Goal: Check status: Check status

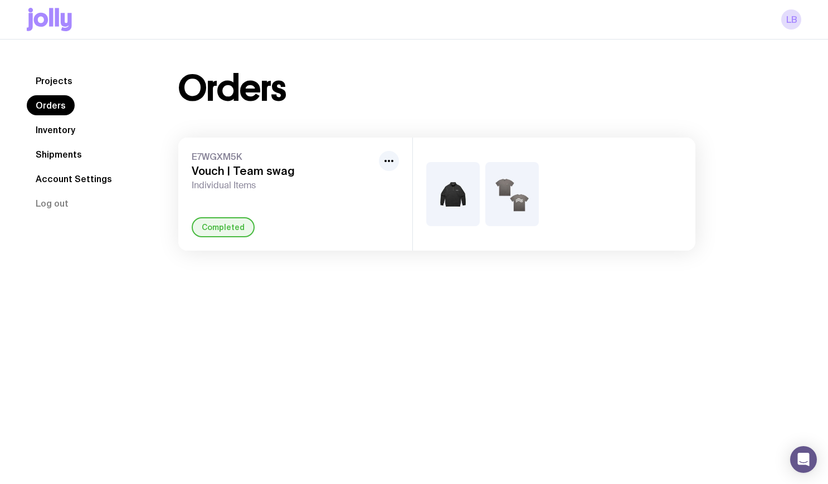
click at [61, 131] on link "Inventory" at bounding box center [55, 130] width 57 height 20
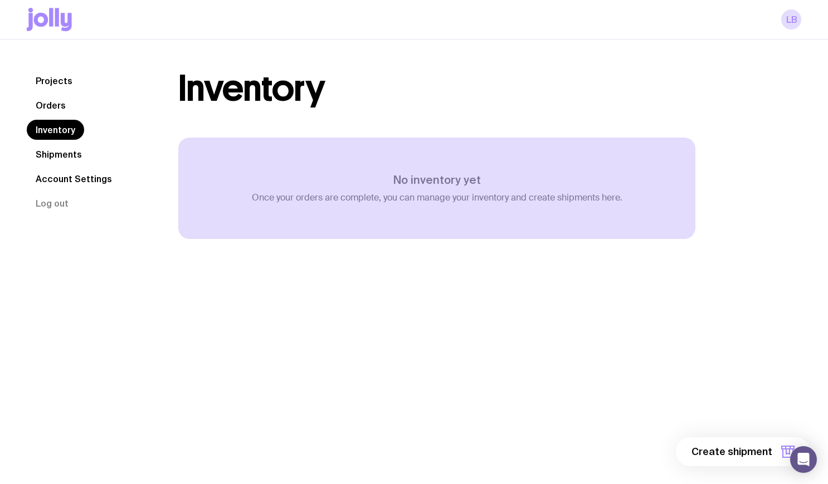
click at [320, 82] on h1 "Inventory" at bounding box center [251, 89] width 146 height 36
click at [64, 148] on link "Shipments" at bounding box center [59, 154] width 64 height 20
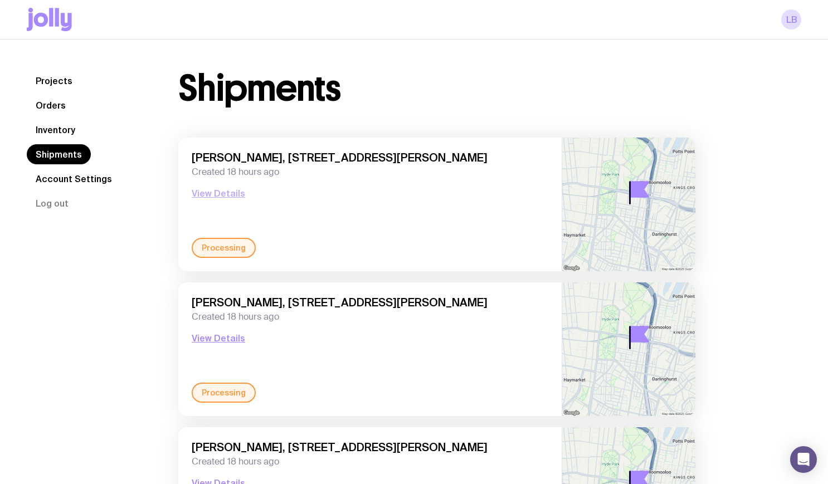
click at [216, 197] on button "View Details" at bounding box center [218, 193] width 53 height 13
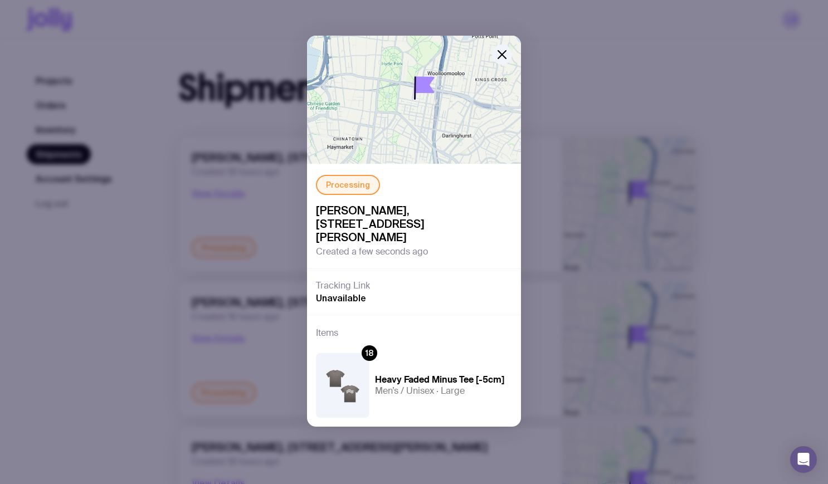
scroll to position [47, 0]
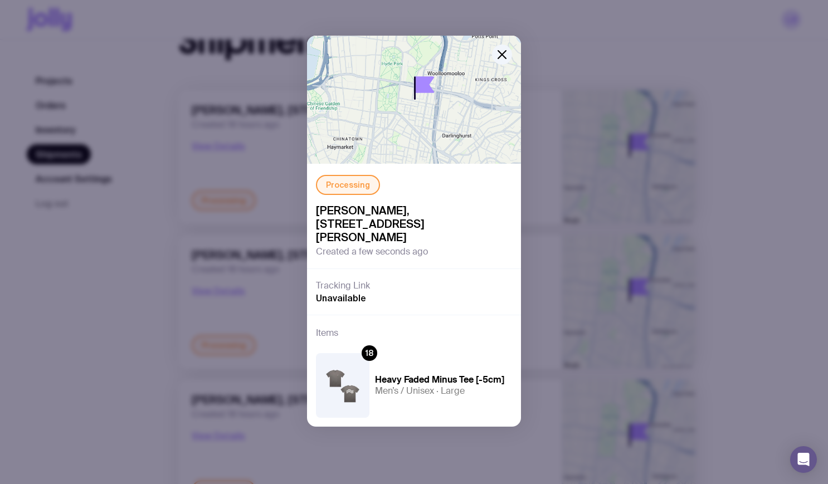
click at [223, 292] on div "Processing [PERSON_NAME], [STREET_ADDRESS][PERSON_NAME] Created a few seconds a…" at bounding box center [414, 242] width 828 height 484
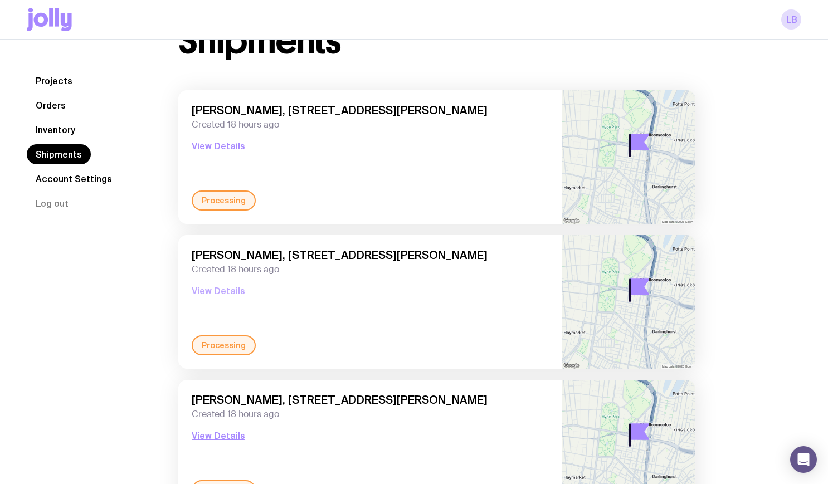
click at [217, 289] on button "View Details" at bounding box center [218, 290] width 53 height 13
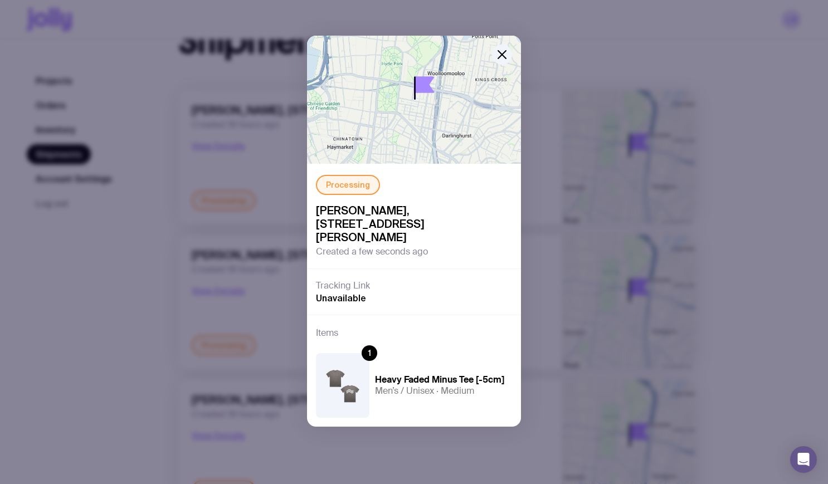
click at [271, 405] on div "Processing [PERSON_NAME], [STREET_ADDRESS][PERSON_NAME] Created a few seconds a…" at bounding box center [414, 242] width 828 height 484
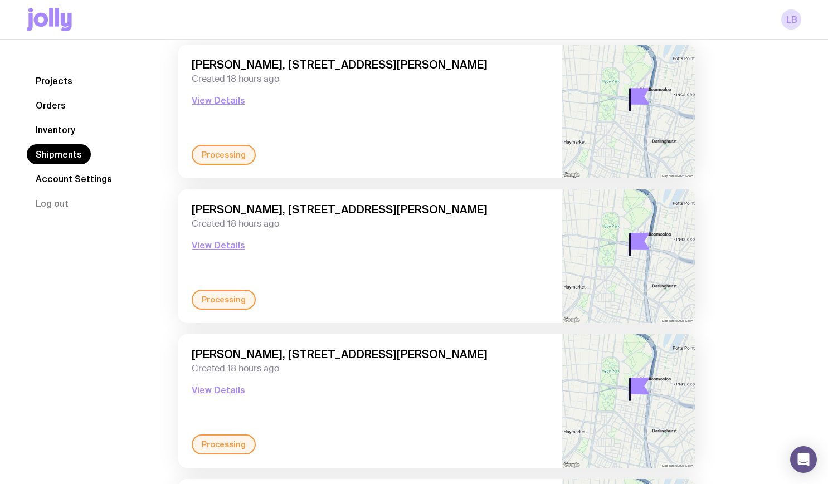
scroll to position [150, 0]
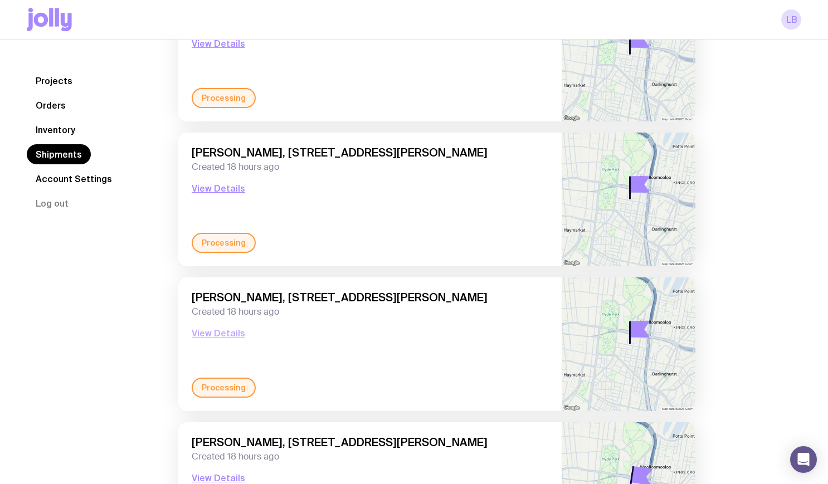
click at [223, 331] on button "View Details" at bounding box center [218, 332] width 53 height 13
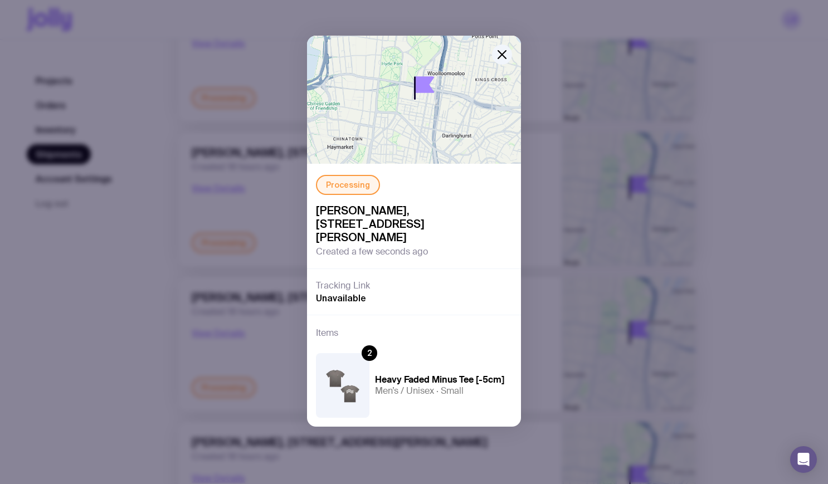
click at [273, 357] on div "Processing [PERSON_NAME], [STREET_ADDRESS][PERSON_NAME] Created a few seconds a…" at bounding box center [414, 242] width 828 height 484
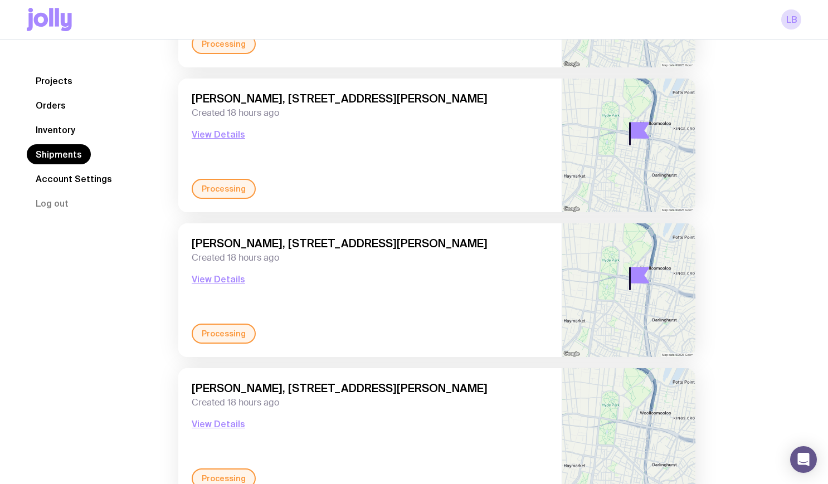
scroll to position [351, 0]
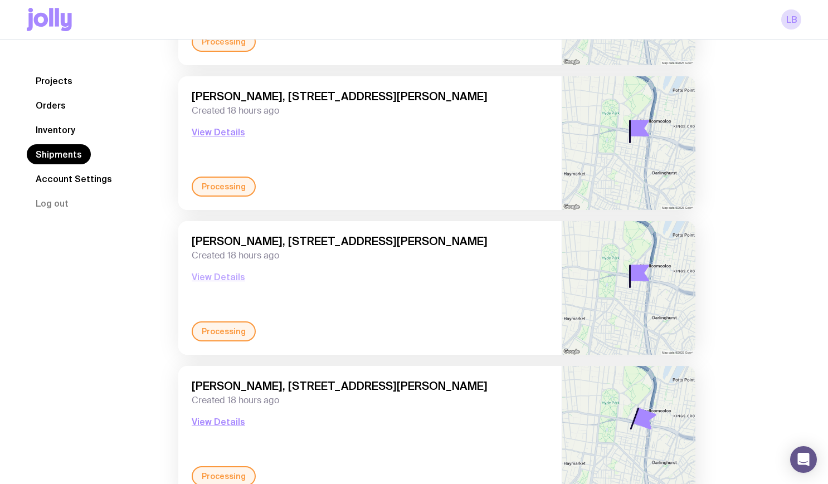
click at [218, 278] on button "View Details" at bounding box center [218, 276] width 53 height 13
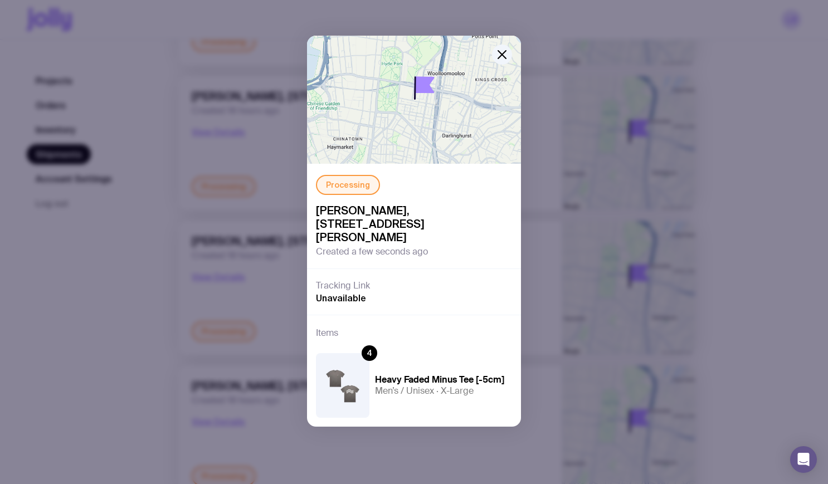
click at [157, 294] on div "Processing [PERSON_NAME], [STREET_ADDRESS][PERSON_NAME] Created a few seconds a…" at bounding box center [414, 242] width 828 height 484
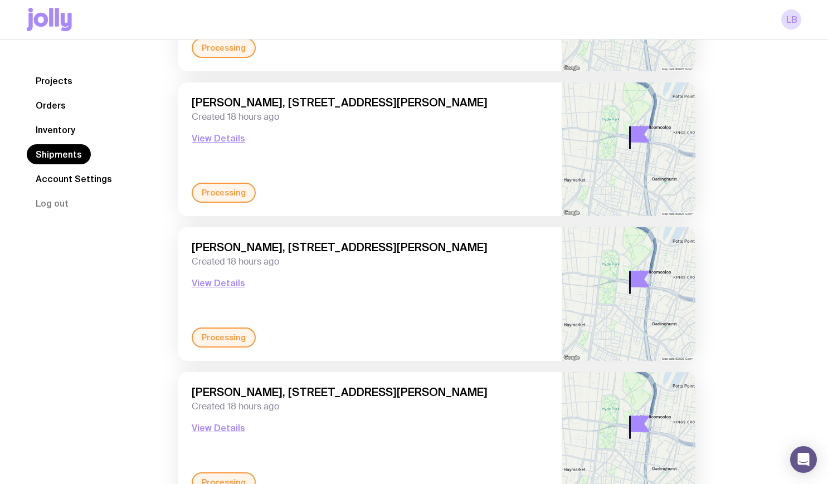
scroll to position [225, 0]
